Goal: Transaction & Acquisition: Purchase product/service

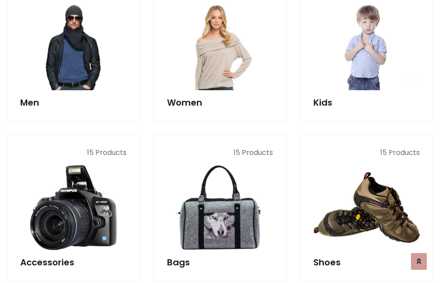
scroll to position [638, 0]
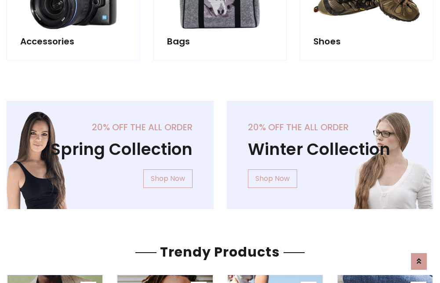
click at [220, 151] on div "20% off the all order Winter Collection Shop Now" at bounding box center [330, 162] width 220 height 122
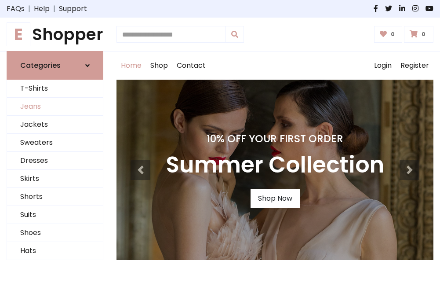
click at [55, 107] on link "Jeans" at bounding box center [55, 107] width 96 height 18
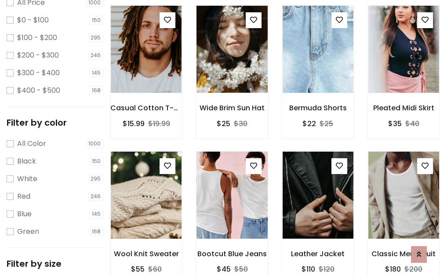
scroll to position [258, 0]
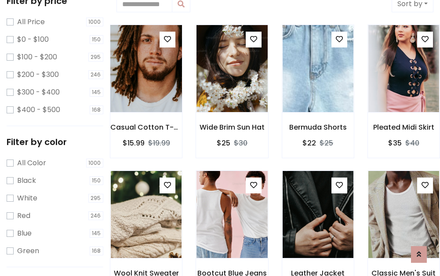
click at [146, 69] on img at bounding box center [146, 68] width 85 height 211
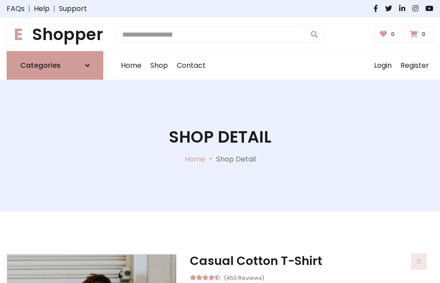
scroll to position [95, 0]
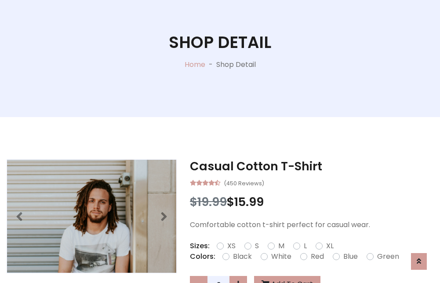
click at [316, 256] on label "Red" at bounding box center [317, 256] width 13 height 11
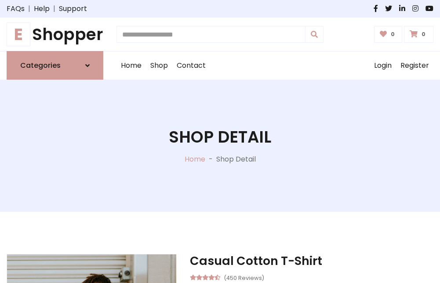
scroll to position [95, 0]
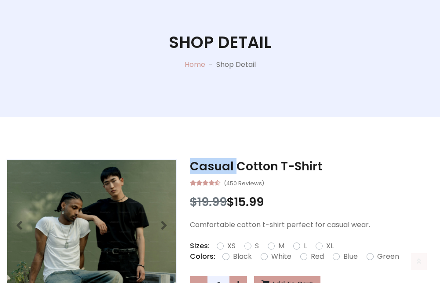
scroll to position [856, 0]
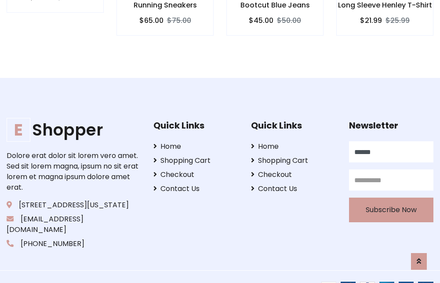
type input "******"
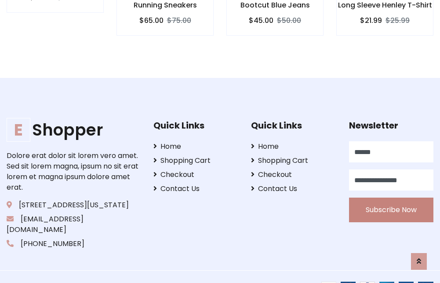
type input "**********"
click at [391, 199] on button "Subscribe Now" at bounding box center [391, 209] width 84 height 25
